Goal: Check status: Check status

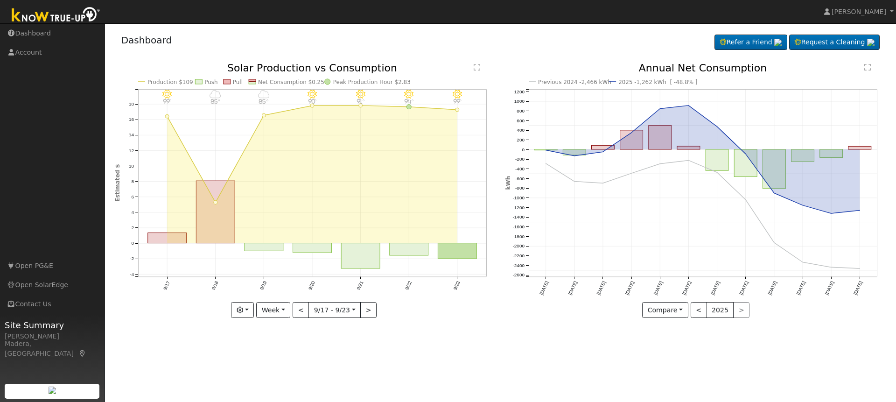
click at [506, 164] on icon "Previous 2024 -2,466 kWh 2025 -1,262 kWh [ -48.8% ] [DATE] Oct '[DATE] Dec '[DA…" at bounding box center [695, 190] width 381 height 255
click at [272, 314] on button "Week" at bounding box center [273, 310] width 34 height 16
click at [275, 369] on link "Year" at bounding box center [289, 368] width 65 height 13
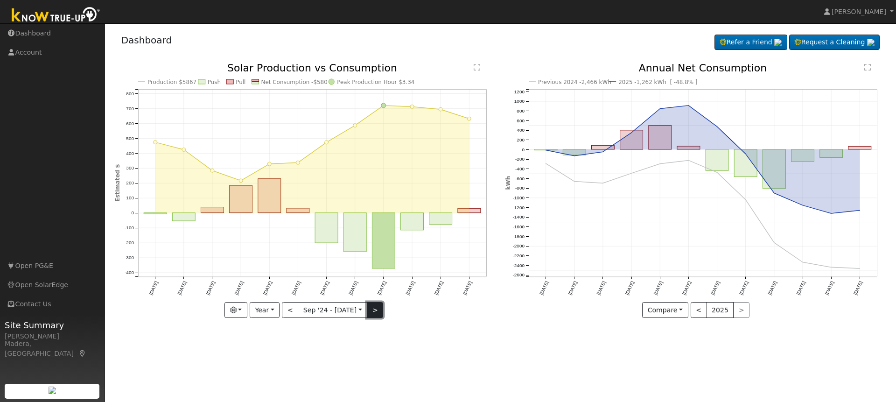
click at [373, 305] on button ">" at bounding box center [375, 310] width 16 height 16
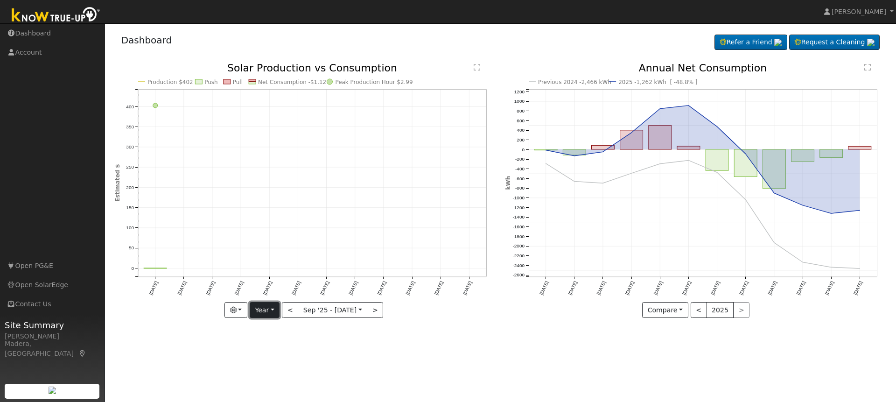
click at [264, 310] on button "Year" at bounding box center [265, 310] width 30 height 16
click at [272, 342] on link "Week" at bounding box center [282, 342] width 65 height 13
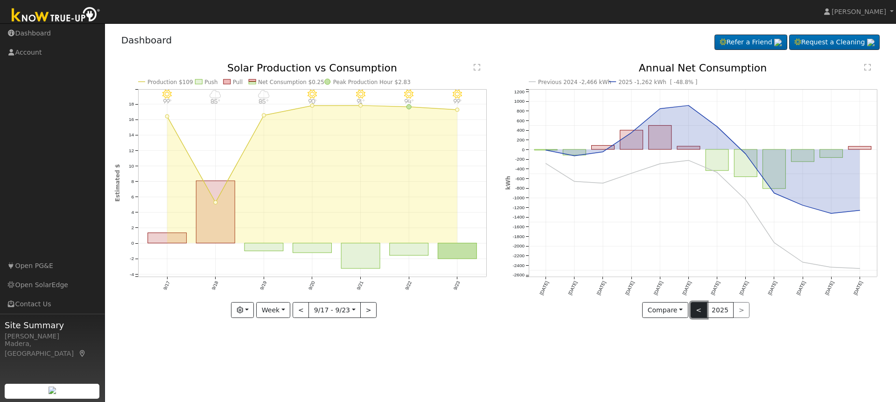
click at [699, 306] on button "<" at bounding box center [699, 310] width 16 height 16
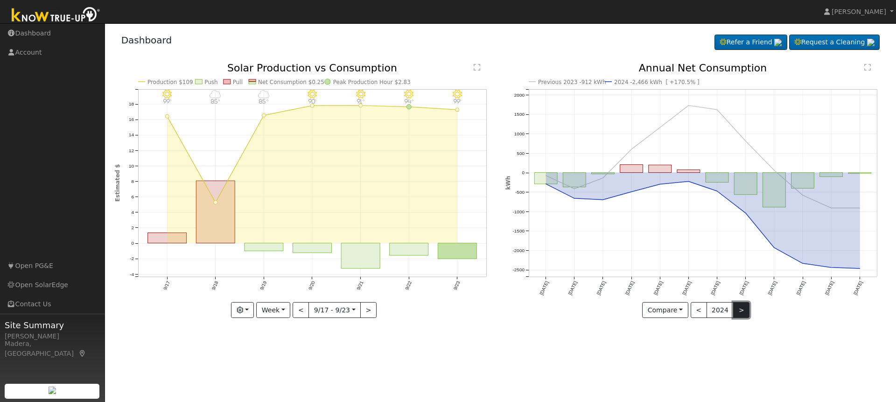
click at [733, 309] on button ">" at bounding box center [741, 310] width 16 height 16
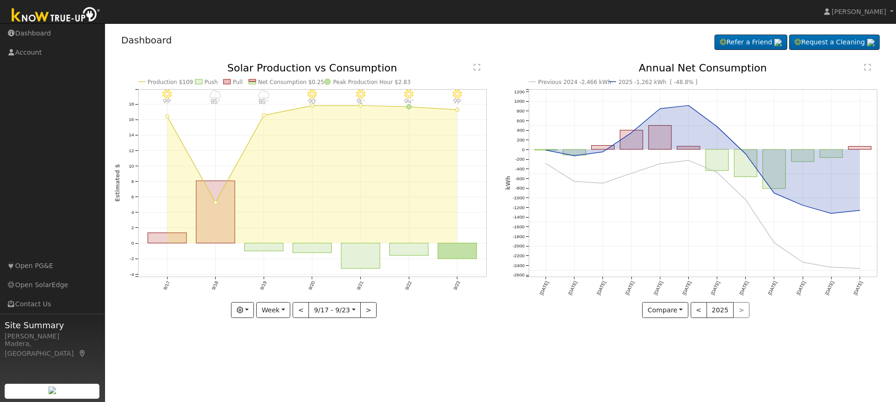
click at [379, 337] on div "User Profile First name Last name Email Email Notifications No Emails No Emails…" at bounding box center [500, 212] width 791 height 378
click at [274, 313] on button "Week" at bounding box center [273, 310] width 34 height 16
click at [277, 365] on link "Year" at bounding box center [289, 368] width 65 height 13
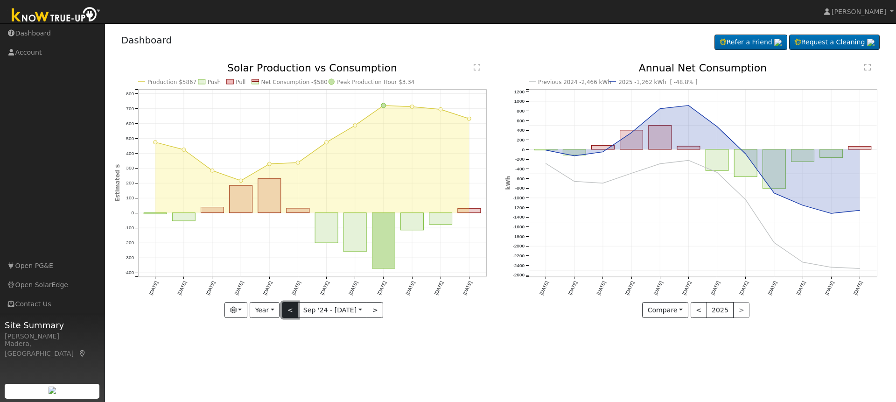
click at [293, 308] on button "<" at bounding box center [290, 310] width 16 height 16
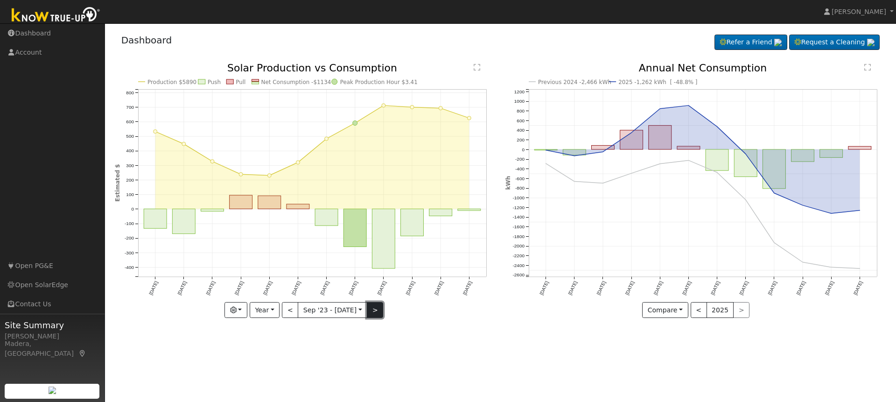
click at [374, 308] on button ">" at bounding box center [375, 310] width 16 height 16
type input "[DATE]"
